Goal: Understand process/instructions: Learn about a topic

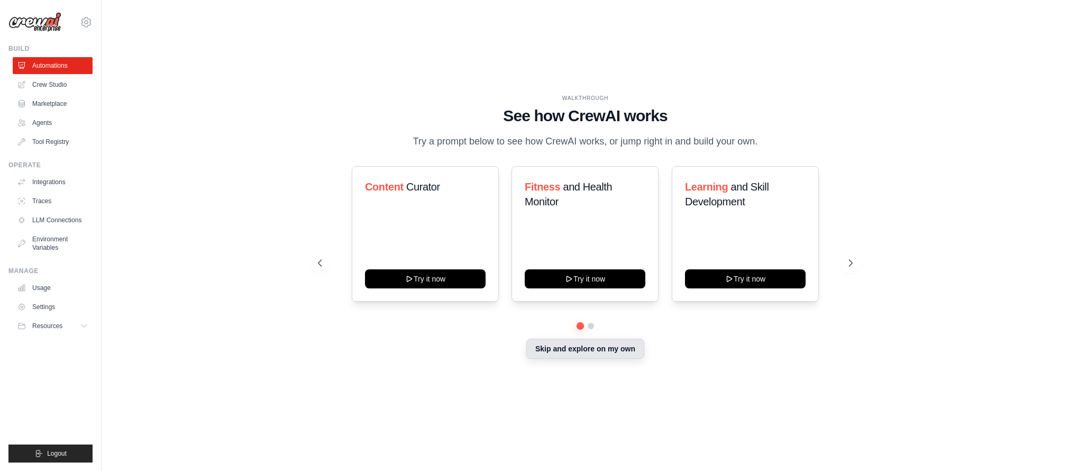
click at [623, 355] on button "Skip and explore on my own" at bounding box center [585, 349] width 118 height 20
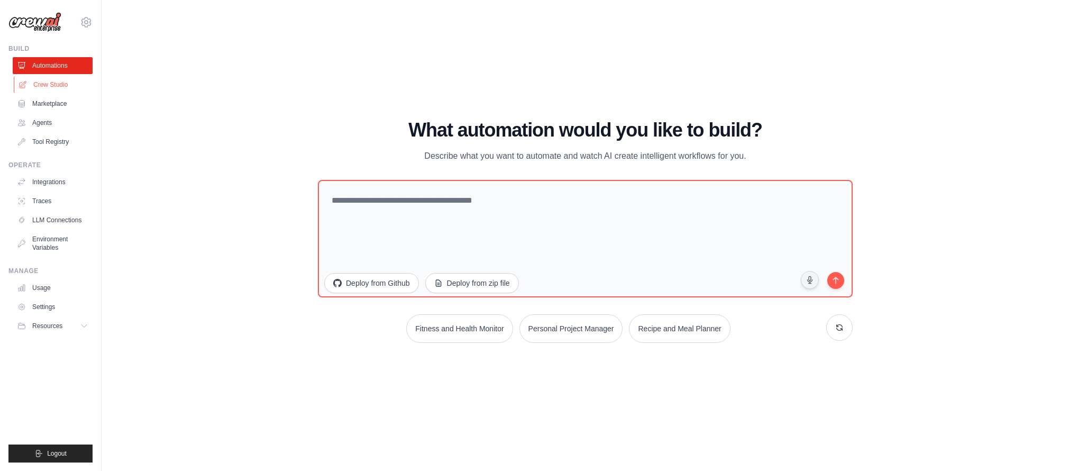
click at [45, 90] on link "Crew Studio" at bounding box center [54, 84] width 80 height 17
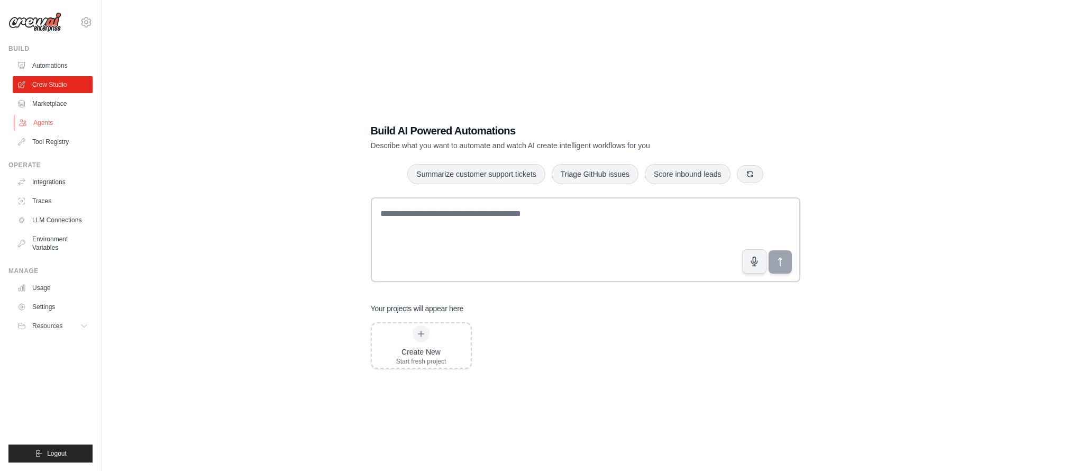
click at [66, 123] on link "Agents" at bounding box center [54, 122] width 80 height 17
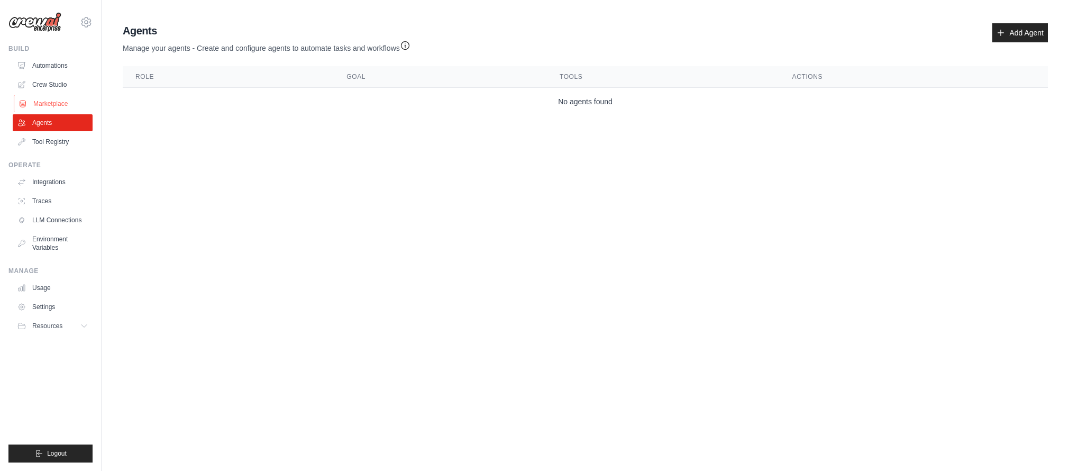
click at [68, 106] on link "Marketplace" at bounding box center [54, 103] width 80 height 17
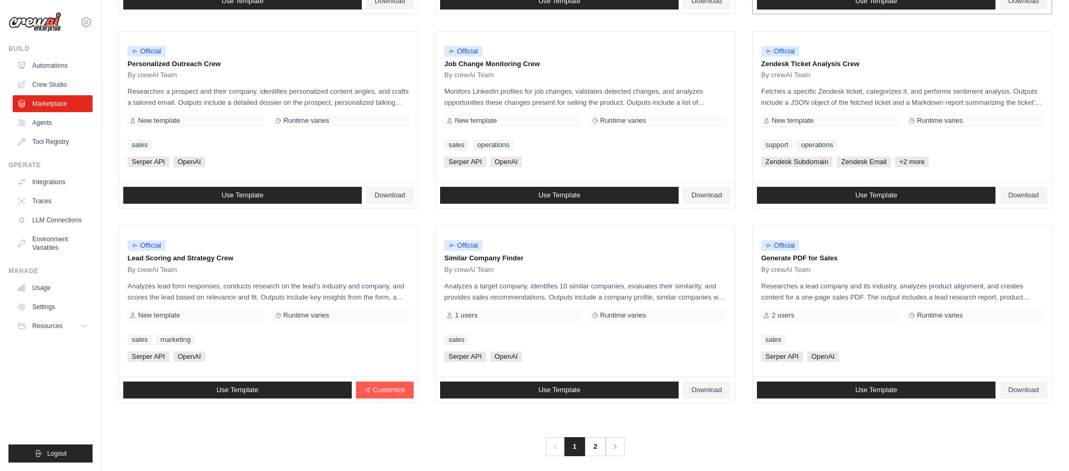
scroll to position [510, 0]
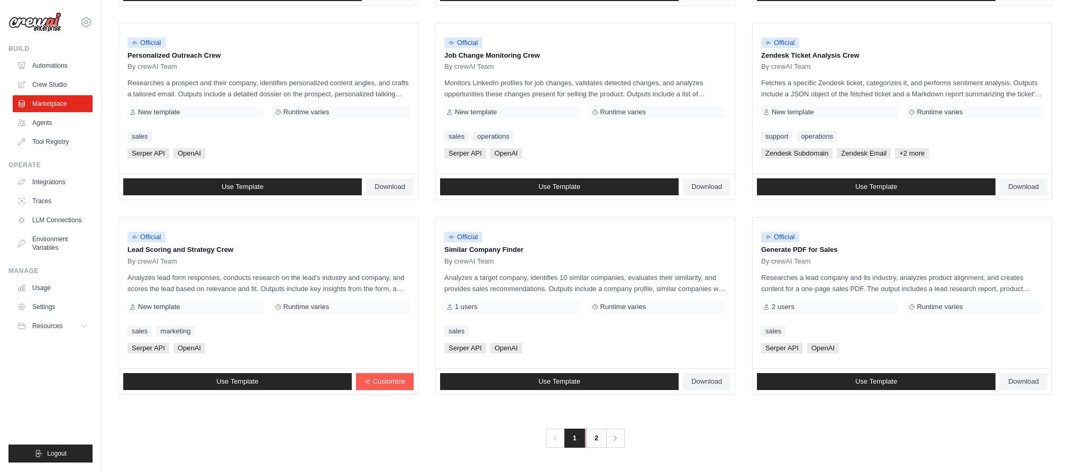
click at [592, 446] on link "2" at bounding box center [596, 438] width 21 height 19
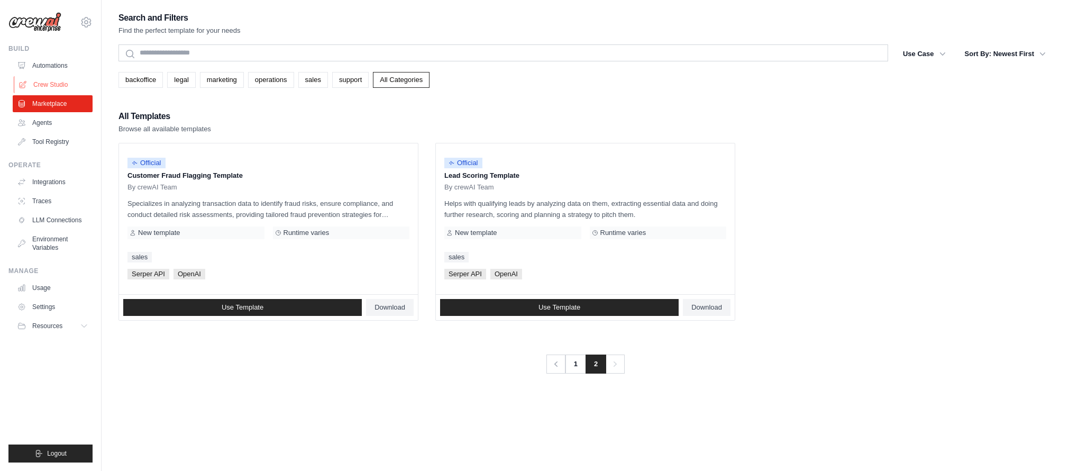
click at [48, 87] on link "Crew Studio" at bounding box center [54, 84] width 80 height 17
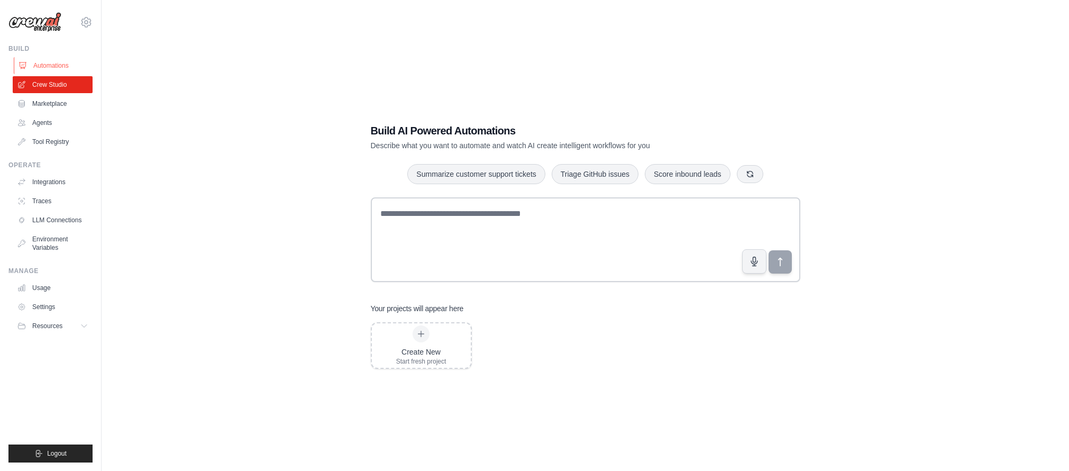
click at [48, 67] on link "Automations" at bounding box center [54, 65] width 80 height 17
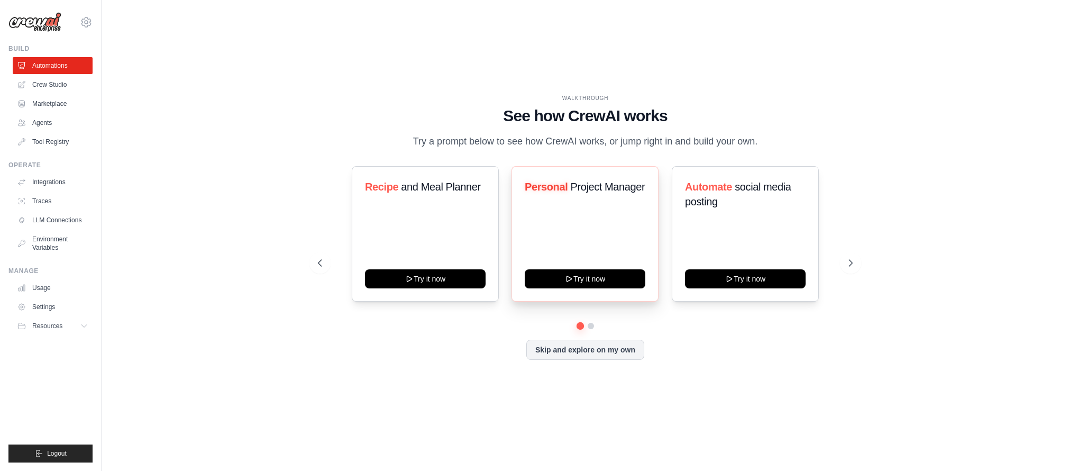
click at [618, 234] on div "Personal Project Manager Try it now" at bounding box center [585, 233] width 147 height 135
click at [584, 287] on button "Try it now" at bounding box center [585, 277] width 121 height 19
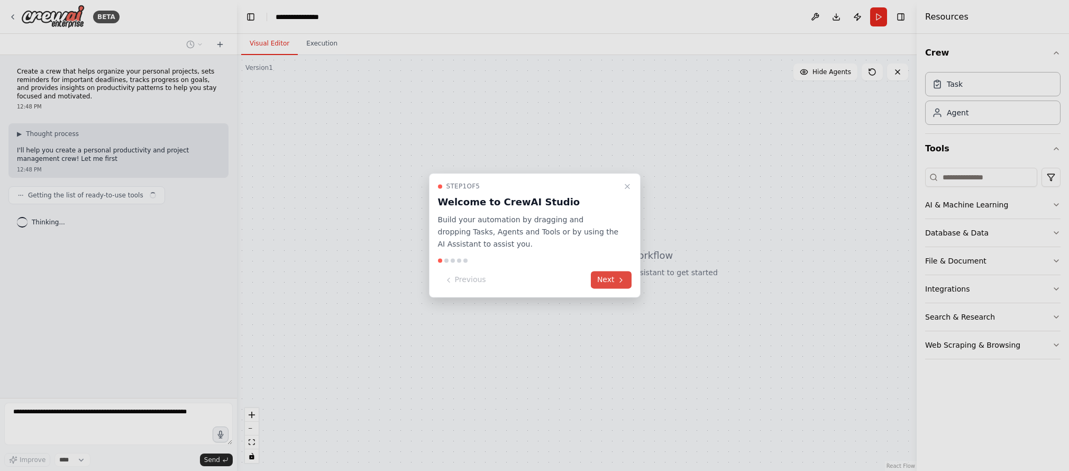
click at [621, 279] on icon at bounding box center [621, 280] width 8 height 8
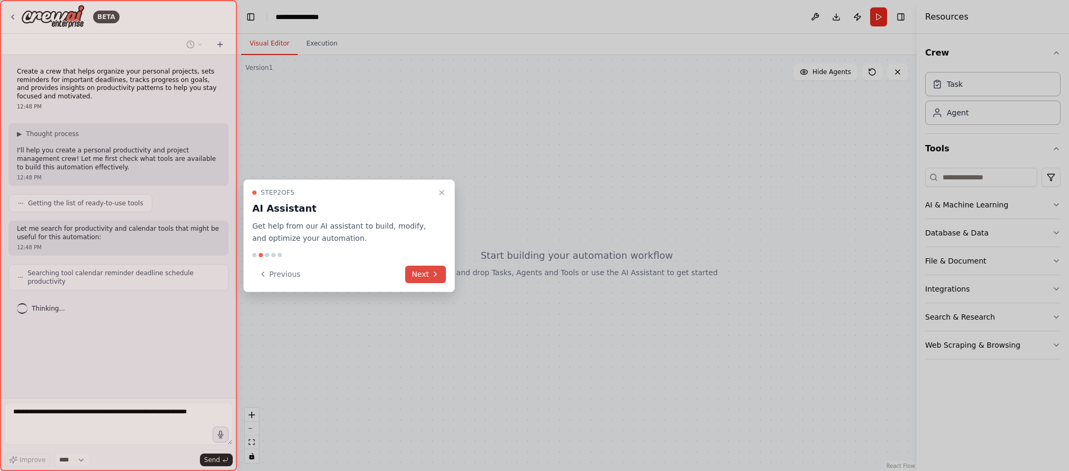
click at [419, 275] on button "Next" at bounding box center [425, 274] width 41 height 17
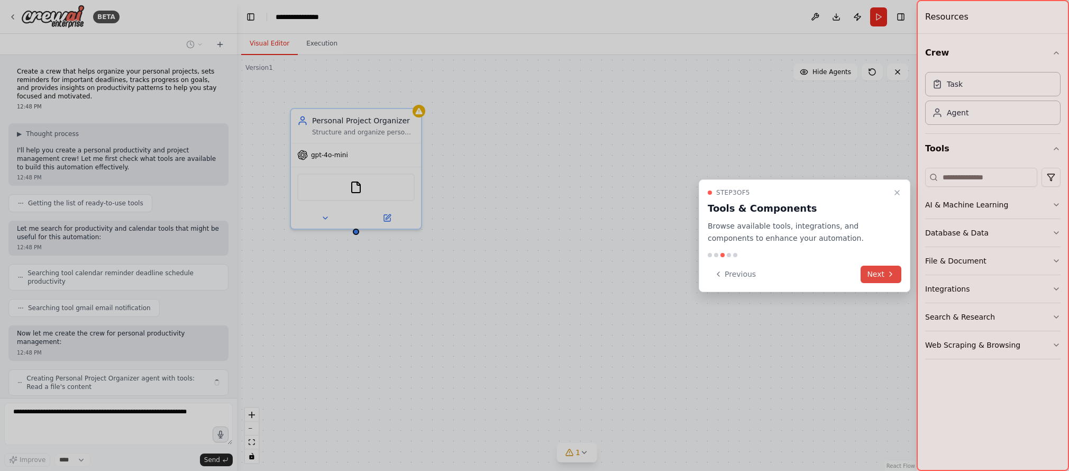
scroll to position [14, 0]
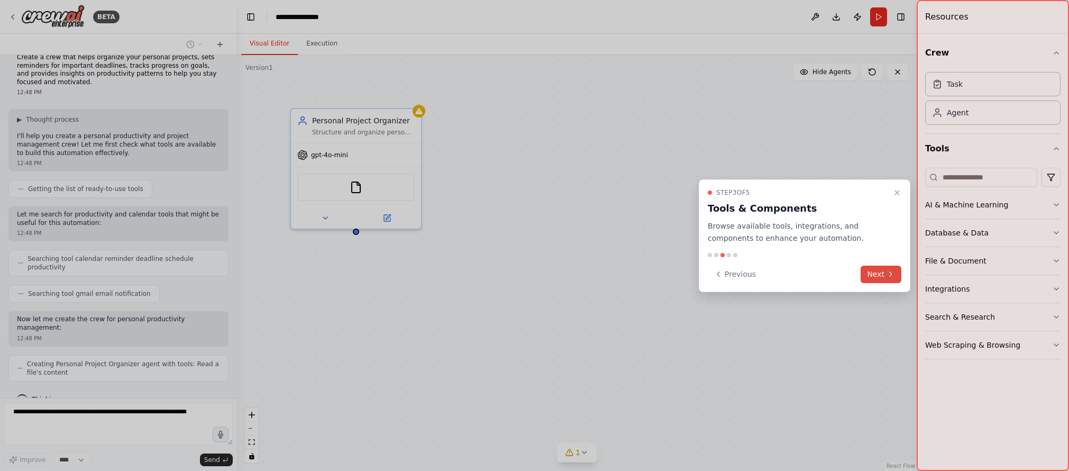
click at [891, 271] on icon at bounding box center [891, 274] width 8 height 8
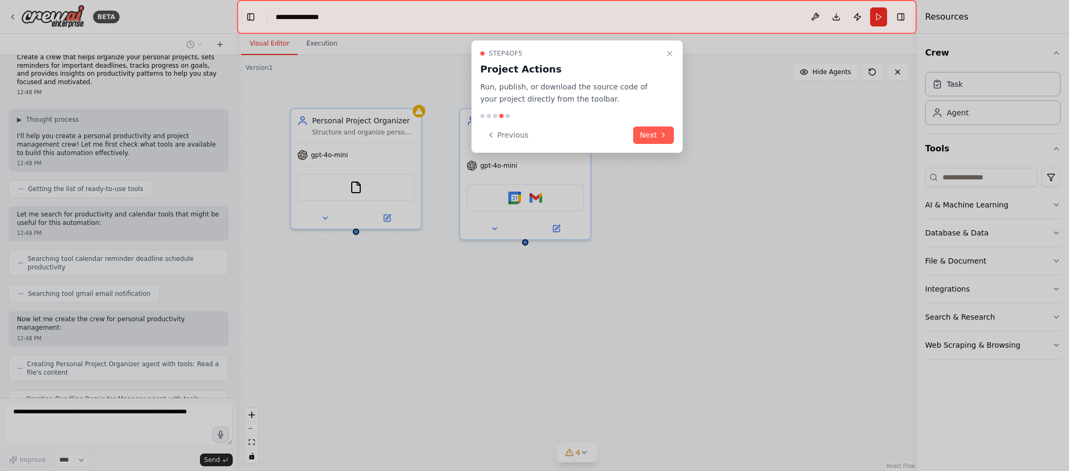
scroll to position [49, 0]
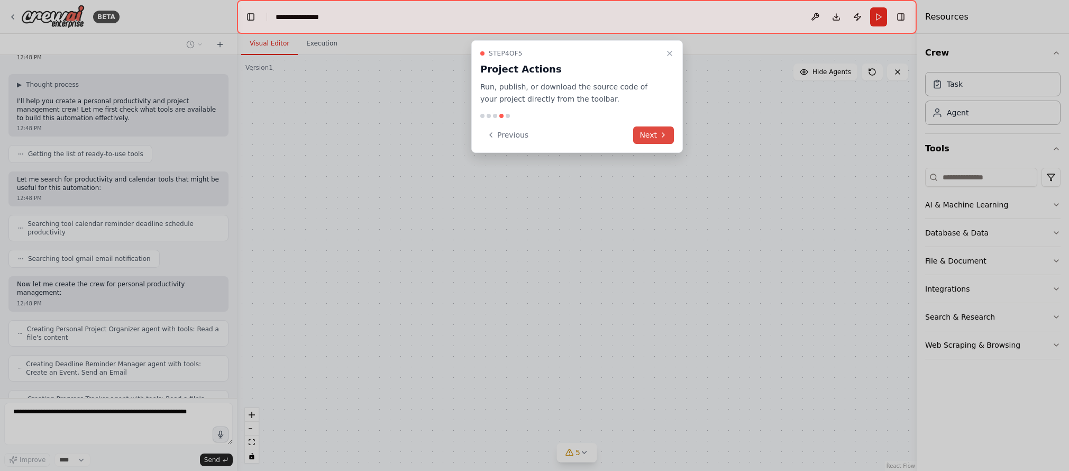
click at [651, 135] on button "Next" at bounding box center [653, 134] width 41 height 17
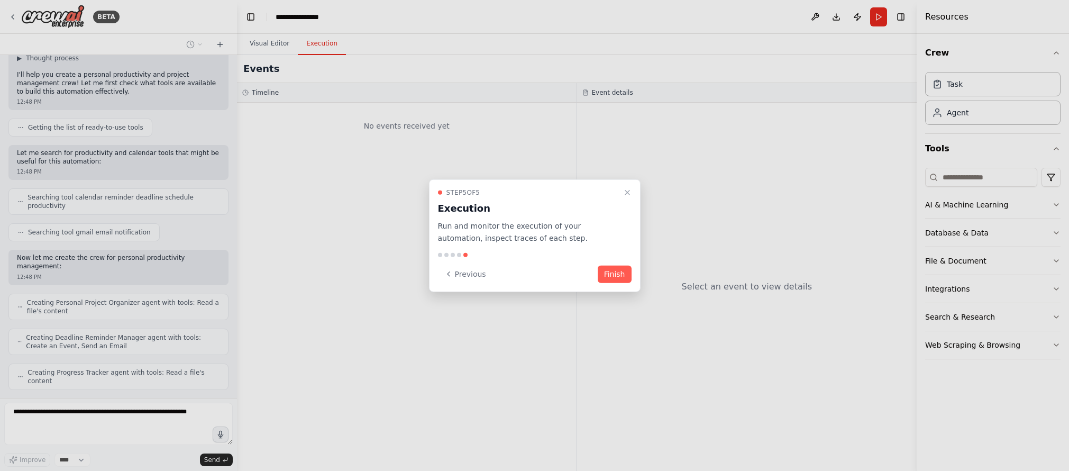
scroll to position [111, 0]
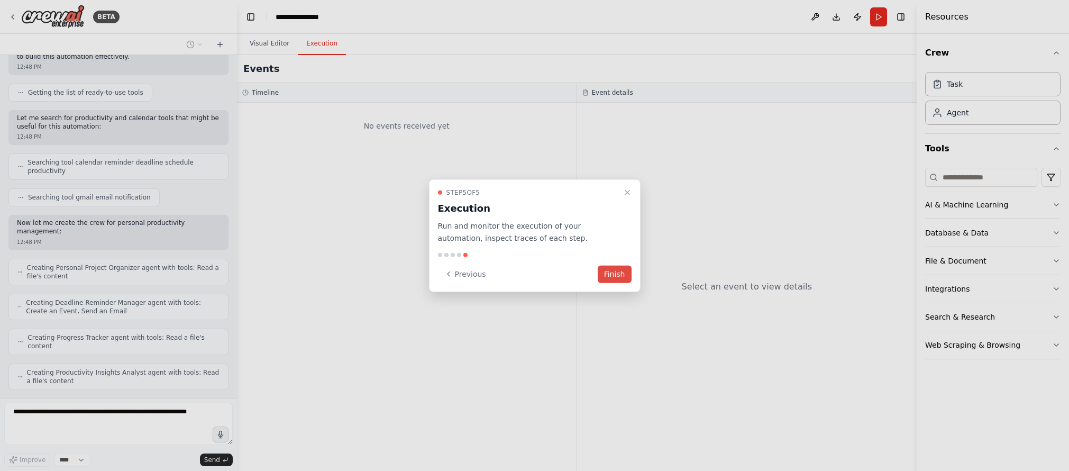
click at [622, 274] on button "Finish" at bounding box center [615, 273] width 34 height 17
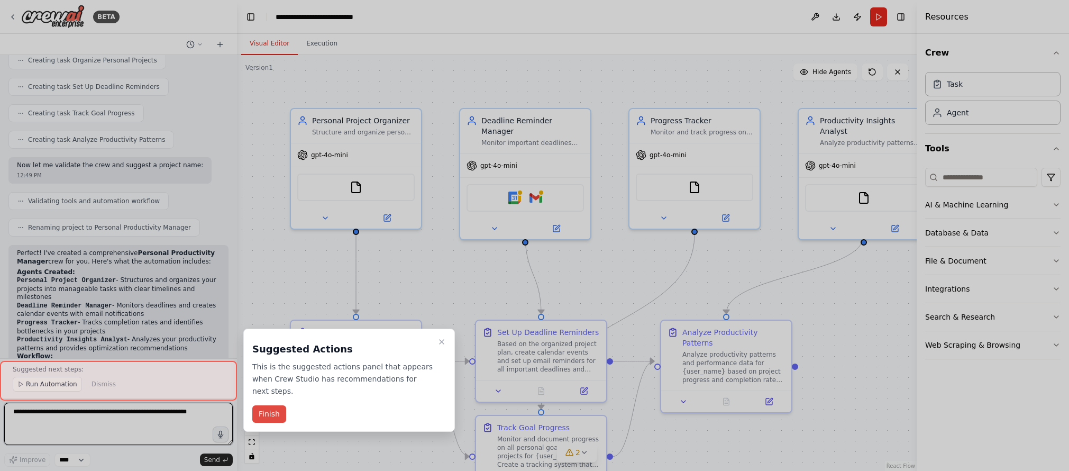
scroll to position [550, 0]
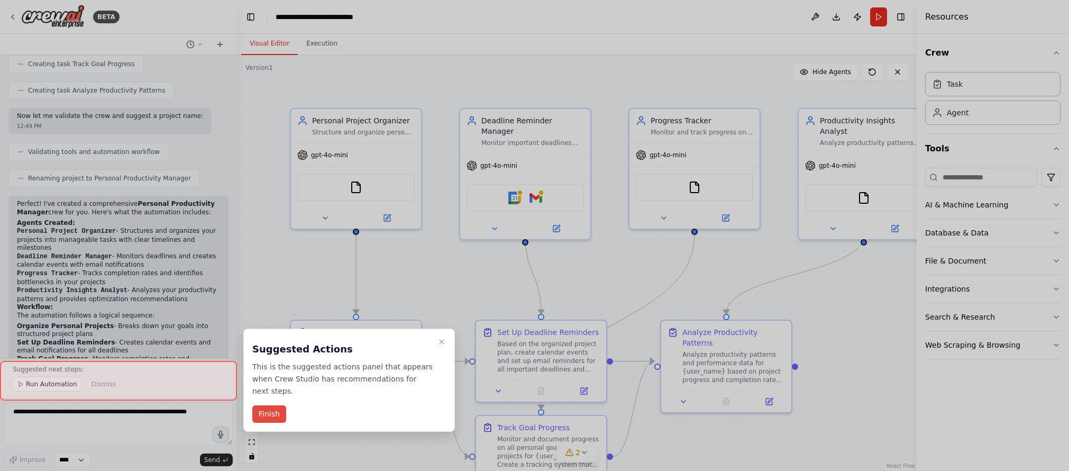
click at [264, 417] on button "Finish" at bounding box center [269, 413] width 34 height 17
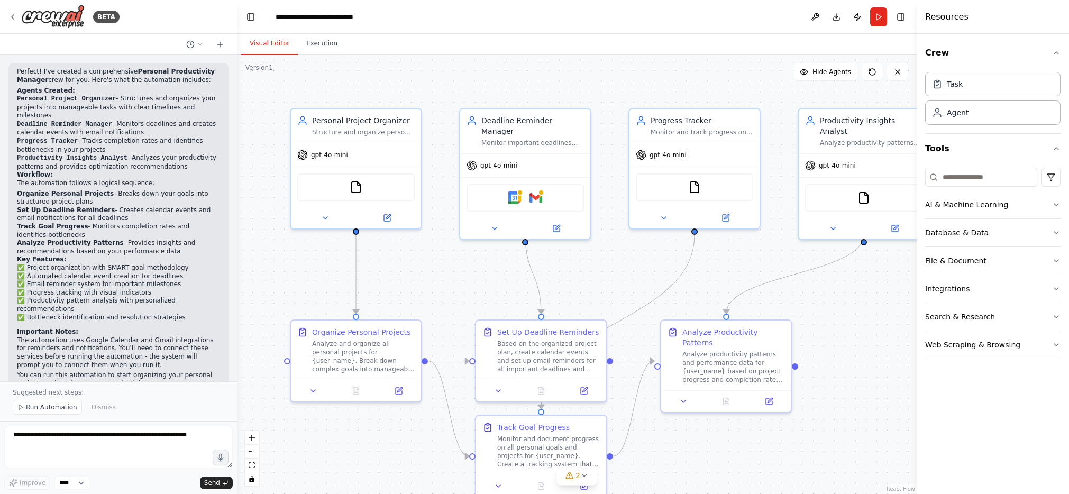
scroll to position [659, 0]
